Goal: Navigation & Orientation: Find specific page/section

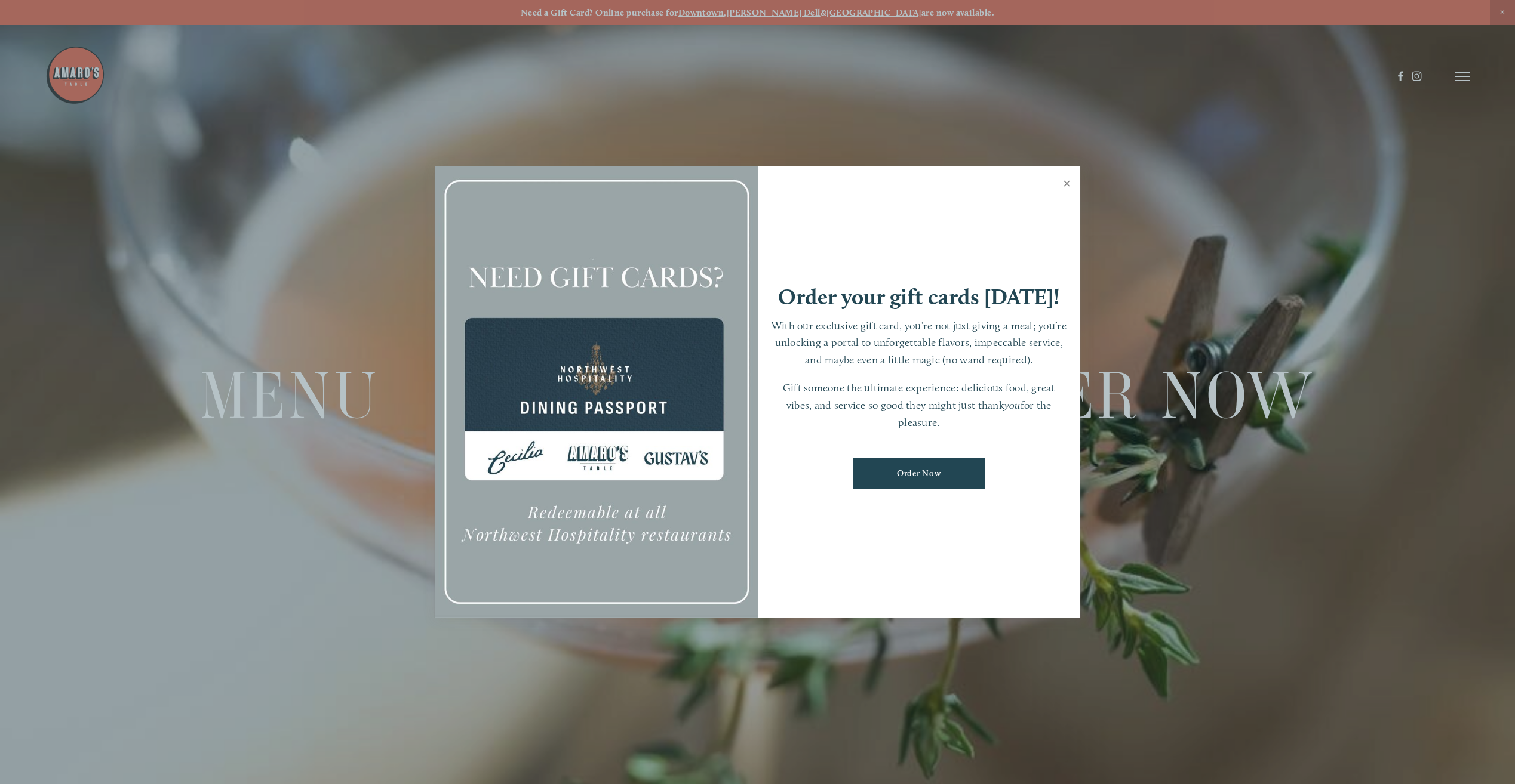
click at [1067, 185] on link "Close" at bounding box center [1067, 185] width 23 height 33
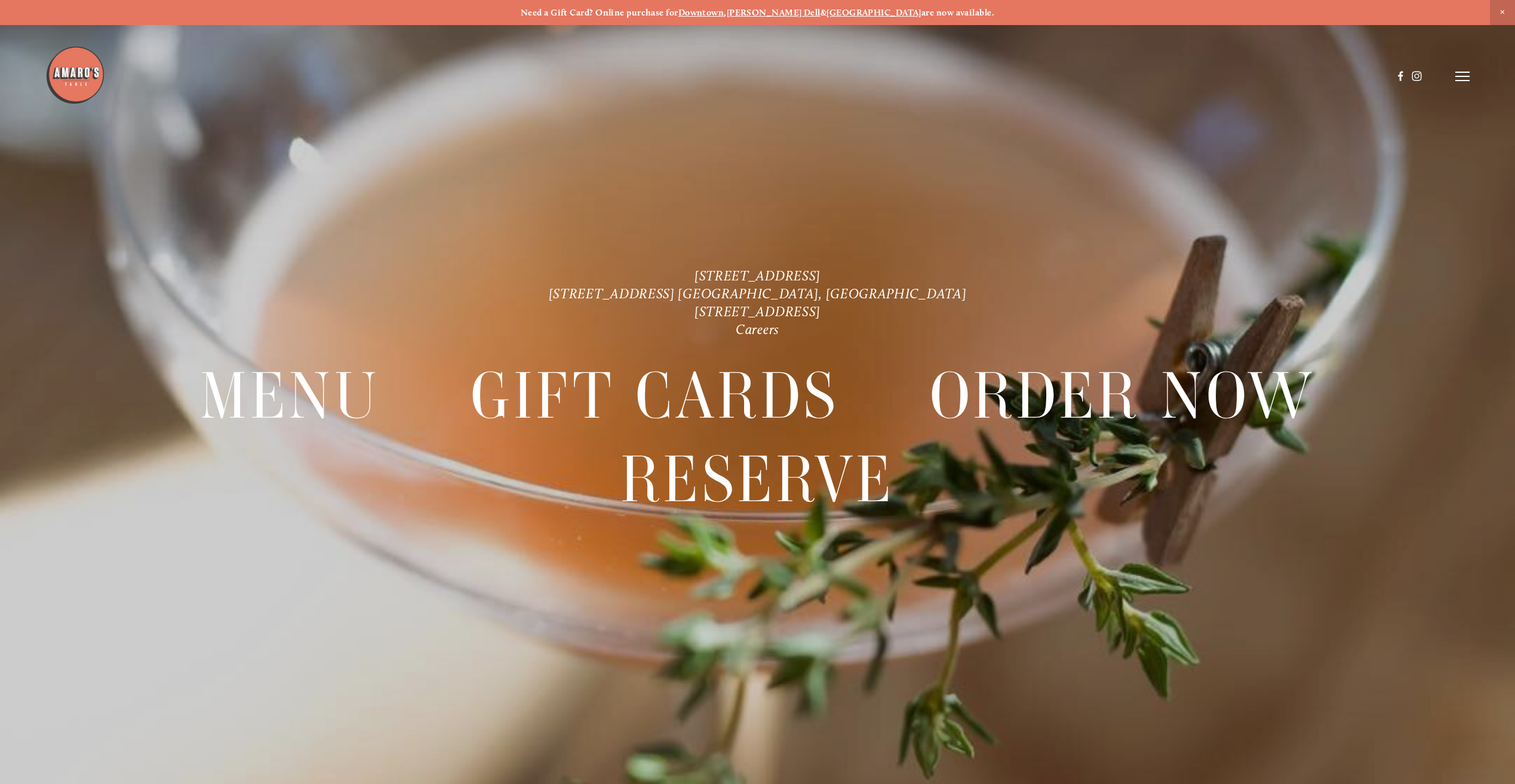
click at [1466, 74] on icon at bounding box center [1462, 76] width 14 height 11
click at [1193, 76] on span "Menu" at bounding box center [1188, 76] width 25 height 11
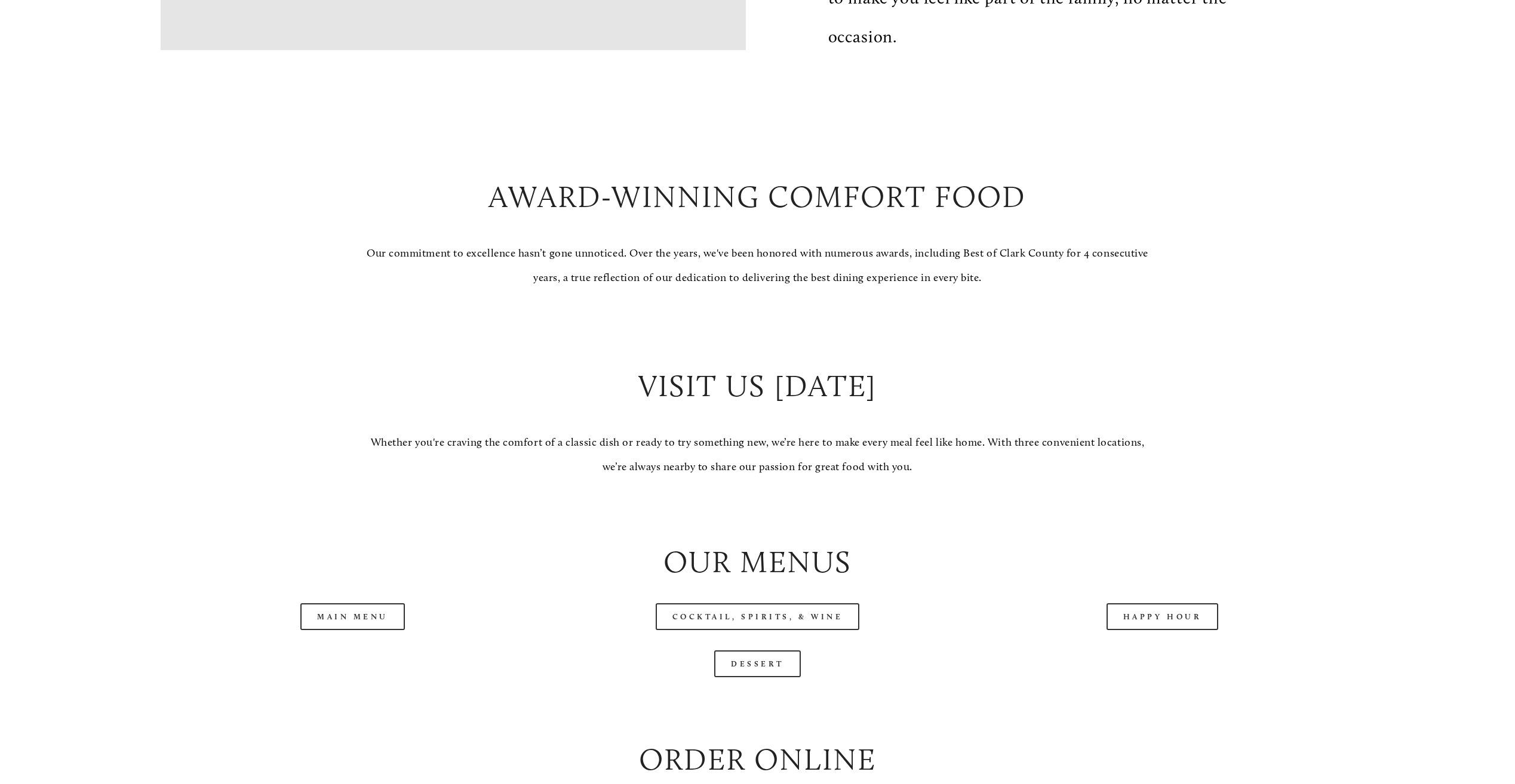
scroll to position [1194, 0]
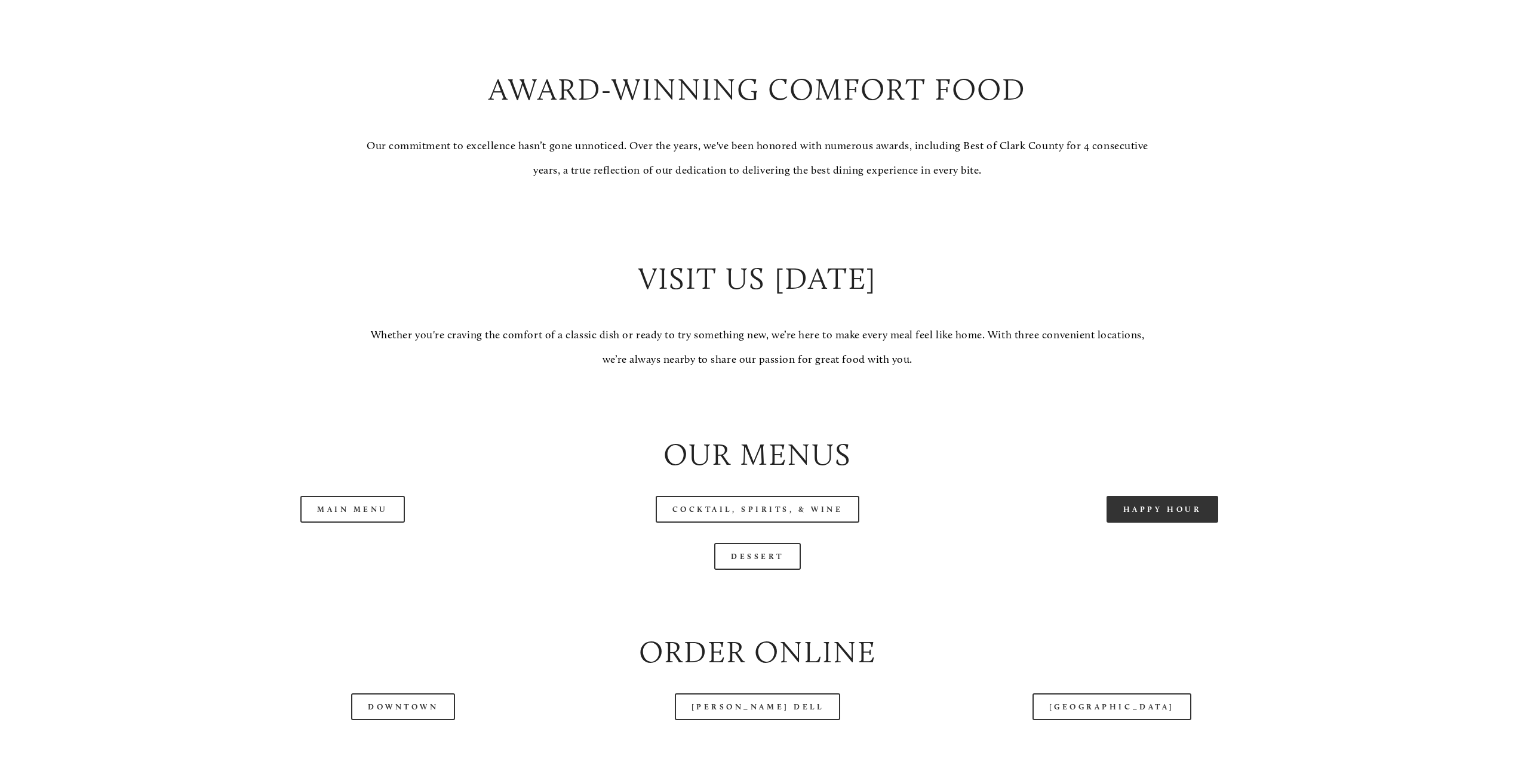
click at [1191, 514] on link "Happy Hour" at bounding box center [1162, 509] width 113 height 27
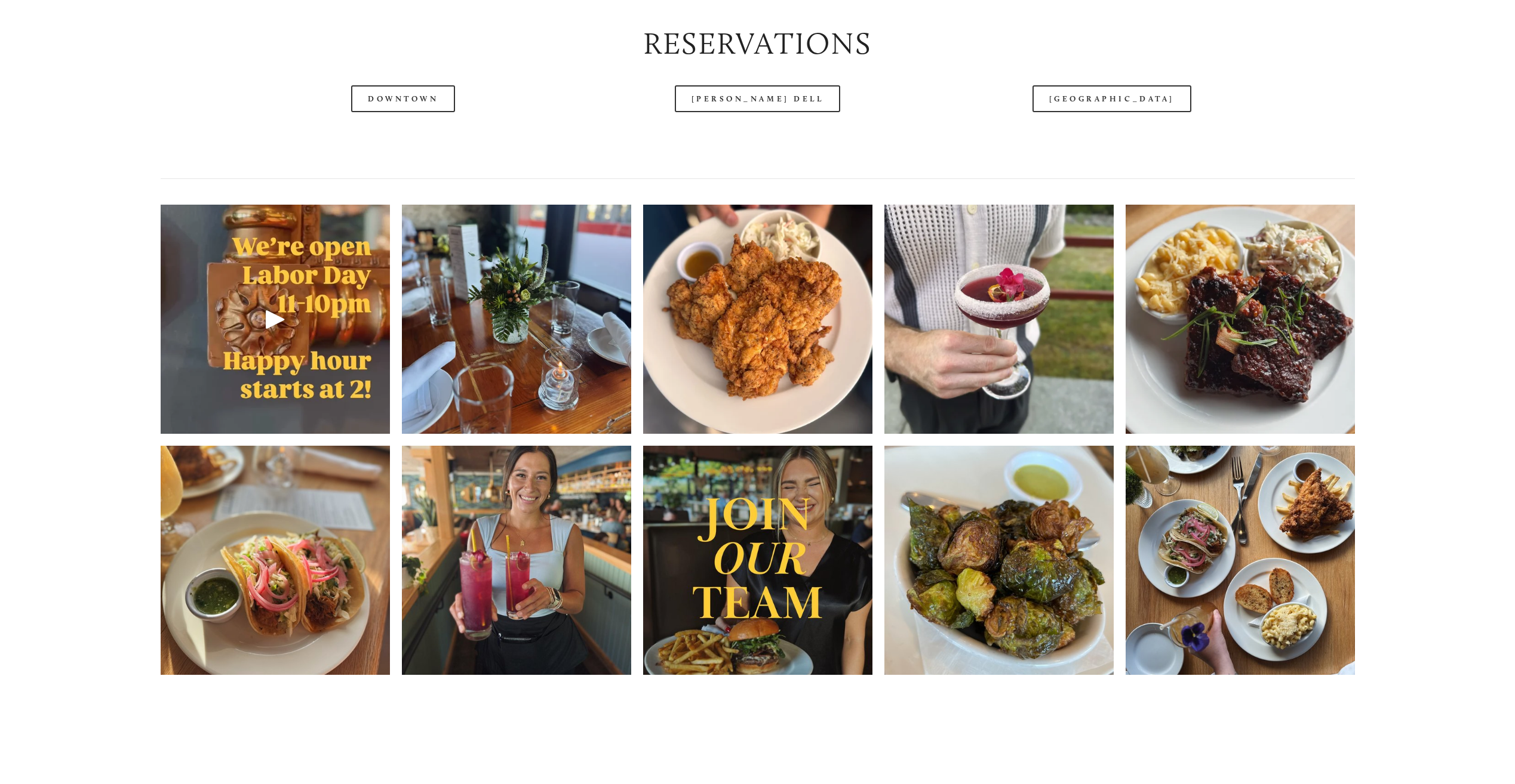
scroll to position [2029, 0]
